Goal: Task Accomplishment & Management: Use online tool/utility

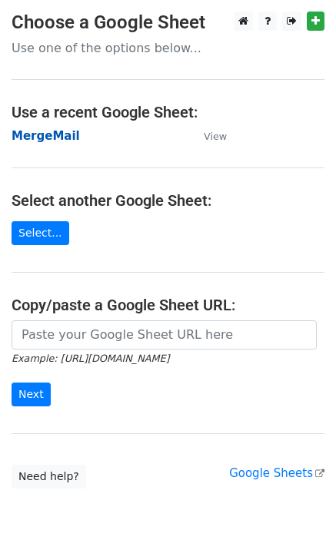
click at [23, 131] on strong "MergeMail" at bounding box center [46, 136] width 68 height 14
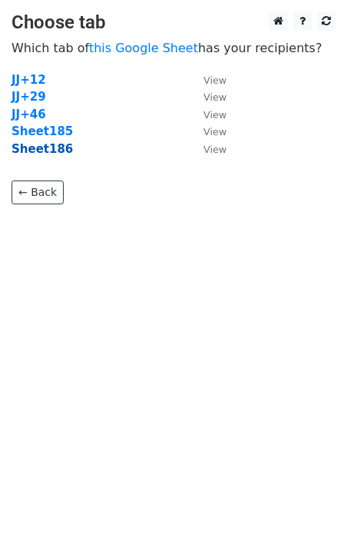
click at [53, 154] on strong "Sheet186" at bounding box center [42, 149] width 61 height 14
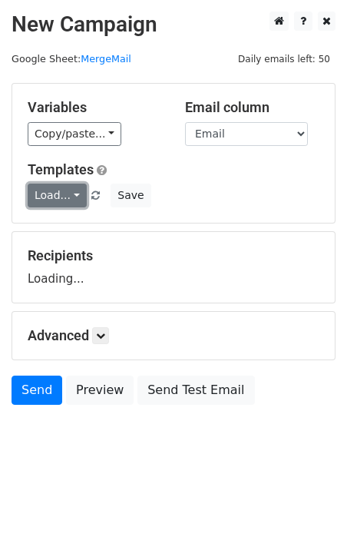
click at [65, 198] on link "Load..." at bounding box center [57, 195] width 59 height 24
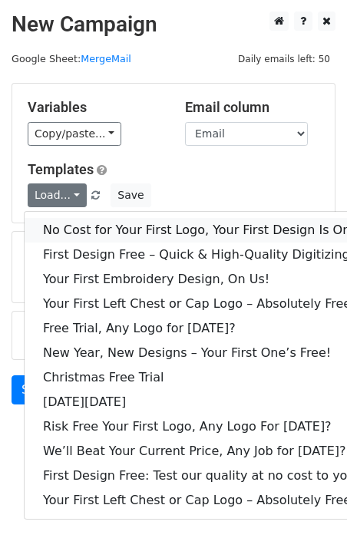
click at [74, 222] on link "No Cost for Your First Logo, Your First Design Is On Us!" at bounding box center [209, 230] width 369 height 25
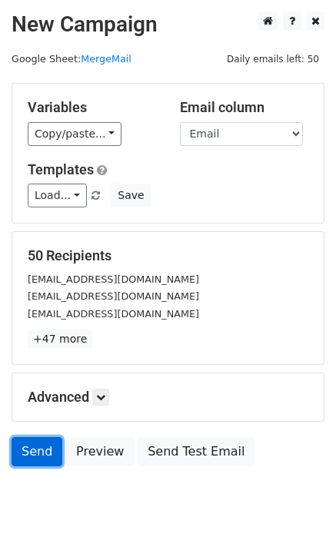
click at [32, 454] on link "Send" at bounding box center [37, 451] width 51 height 29
